Goal: Contribute content: Add original content to the website for others to see

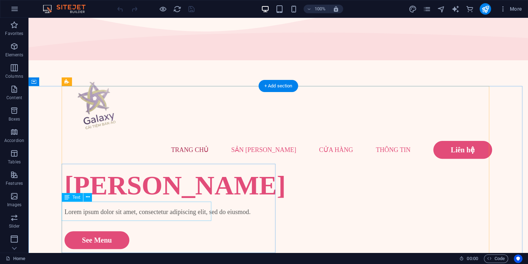
scroll to position [36, 0]
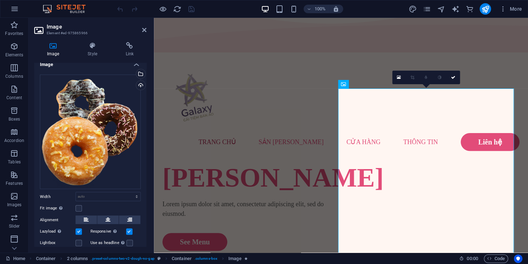
scroll to position [0, 0]
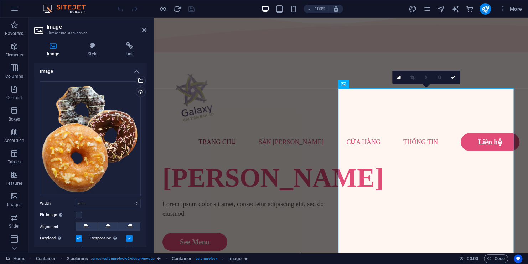
click at [55, 48] on icon at bounding box center [53, 45] width 38 height 7
click at [140, 90] on div "Upload" at bounding box center [140, 92] width 11 height 11
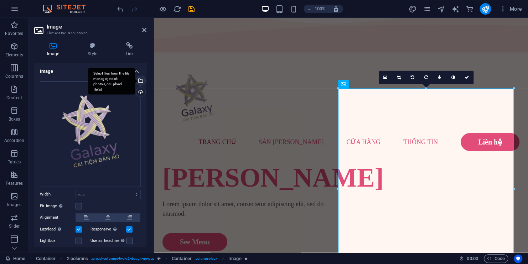
click at [140, 78] on div "Select files from the file manager, stock photos, or upload file(s)" at bounding box center [140, 81] width 11 height 11
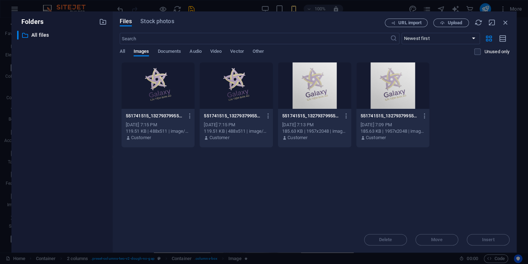
click at [180, 91] on div at bounding box center [157, 85] width 73 height 46
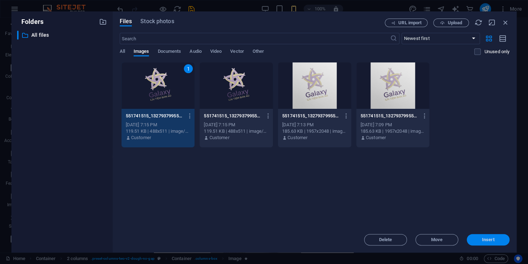
click at [477, 241] on span "Insert" at bounding box center [488, 239] width 37 height 4
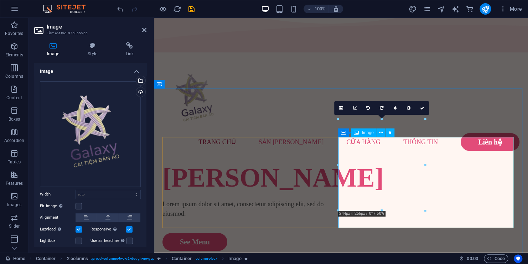
click at [103, 191] on select "Default auto px rem % em vh vw" at bounding box center [108, 194] width 64 height 9
click at [113, 192] on select "Default auto px rem % em vh vw" at bounding box center [108, 194] width 64 height 9
click at [106, 214] on icon at bounding box center [107, 217] width 5 height 9
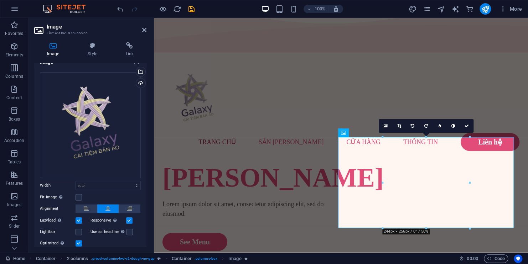
scroll to position [30, 0]
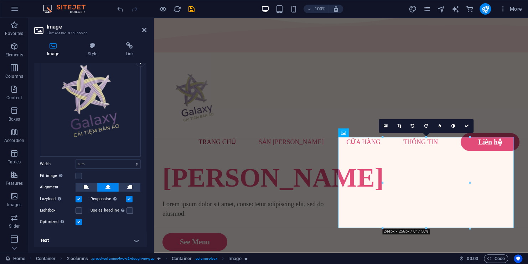
click at [131, 236] on h4 "Text" at bounding box center [90, 240] width 112 height 17
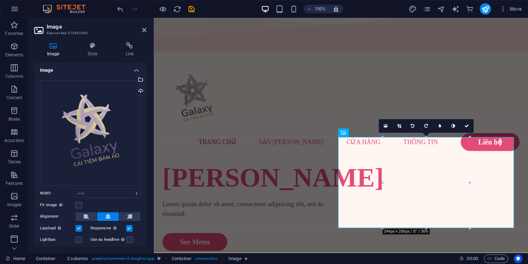
scroll to position [0, 0]
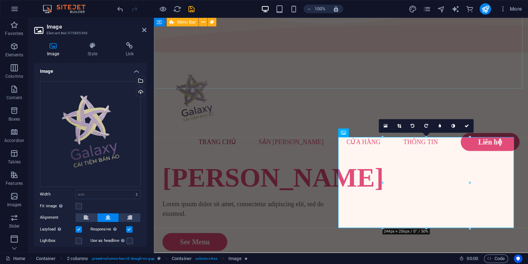
click at [378, 55] on div "Menu [PERSON_NAME] Sản [PERSON_NAME] hàng Thông tin Liên hệ" at bounding box center [341, 108] width 374 height 106
